Goal: Task Accomplishment & Management: Use online tool/utility

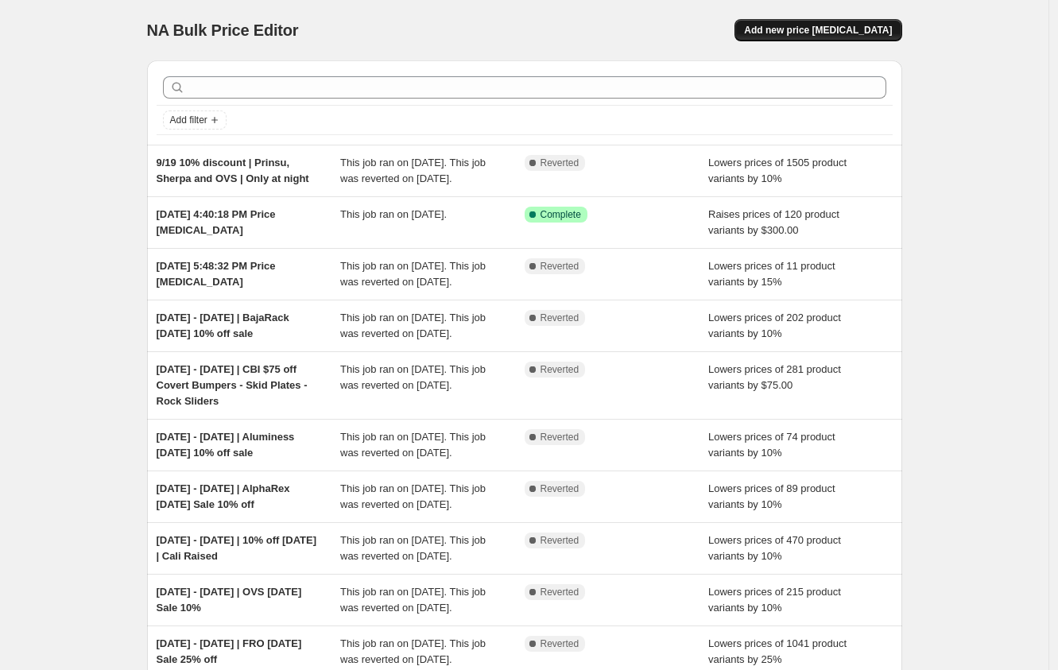
click at [844, 37] on button "Add new price [MEDICAL_DATA]" at bounding box center [817, 30] width 167 height 22
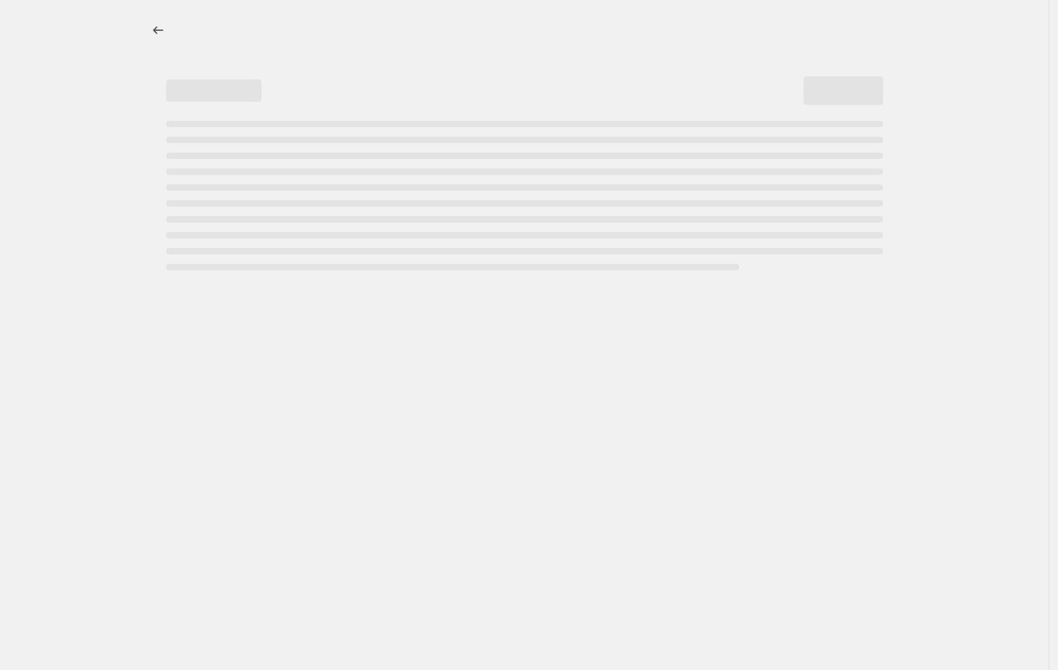
select select "percentage"
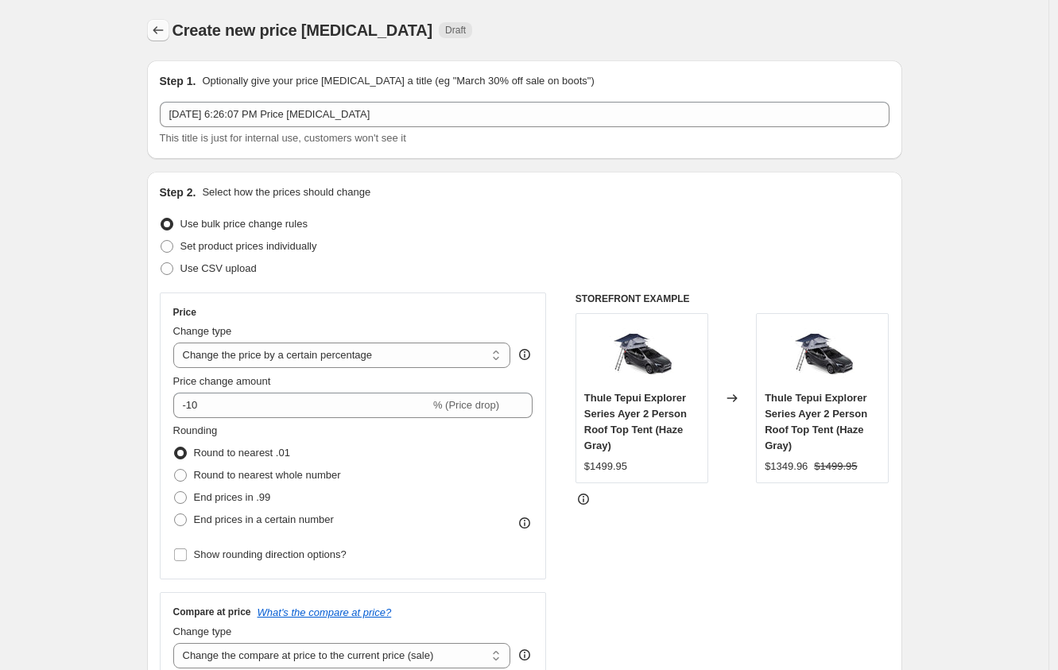
click at [161, 27] on icon "Price change jobs" at bounding box center [158, 30] width 16 height 16
